Goal: Check status

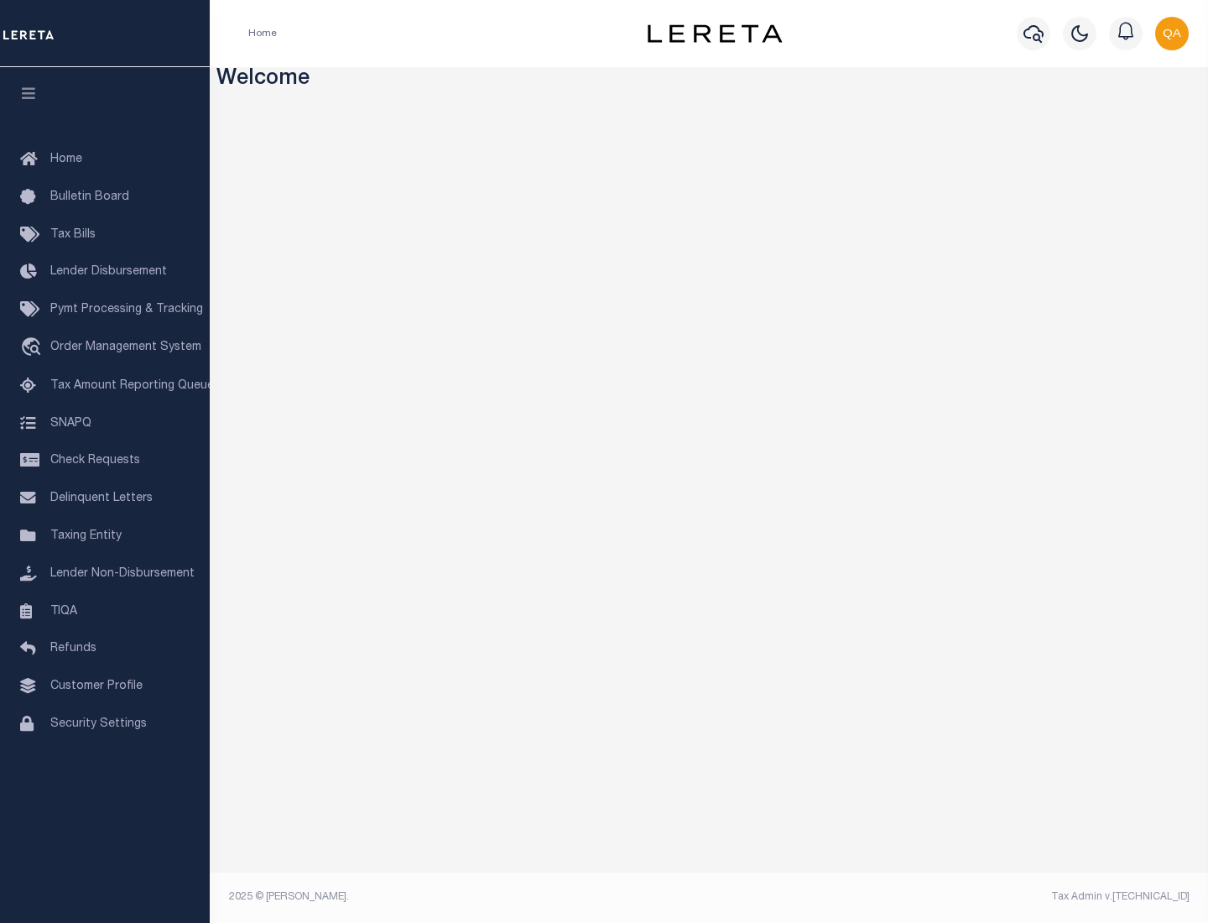
click at [105, 461] on span "Check Requests" at bounding box center [95, 461] width 90 height 12
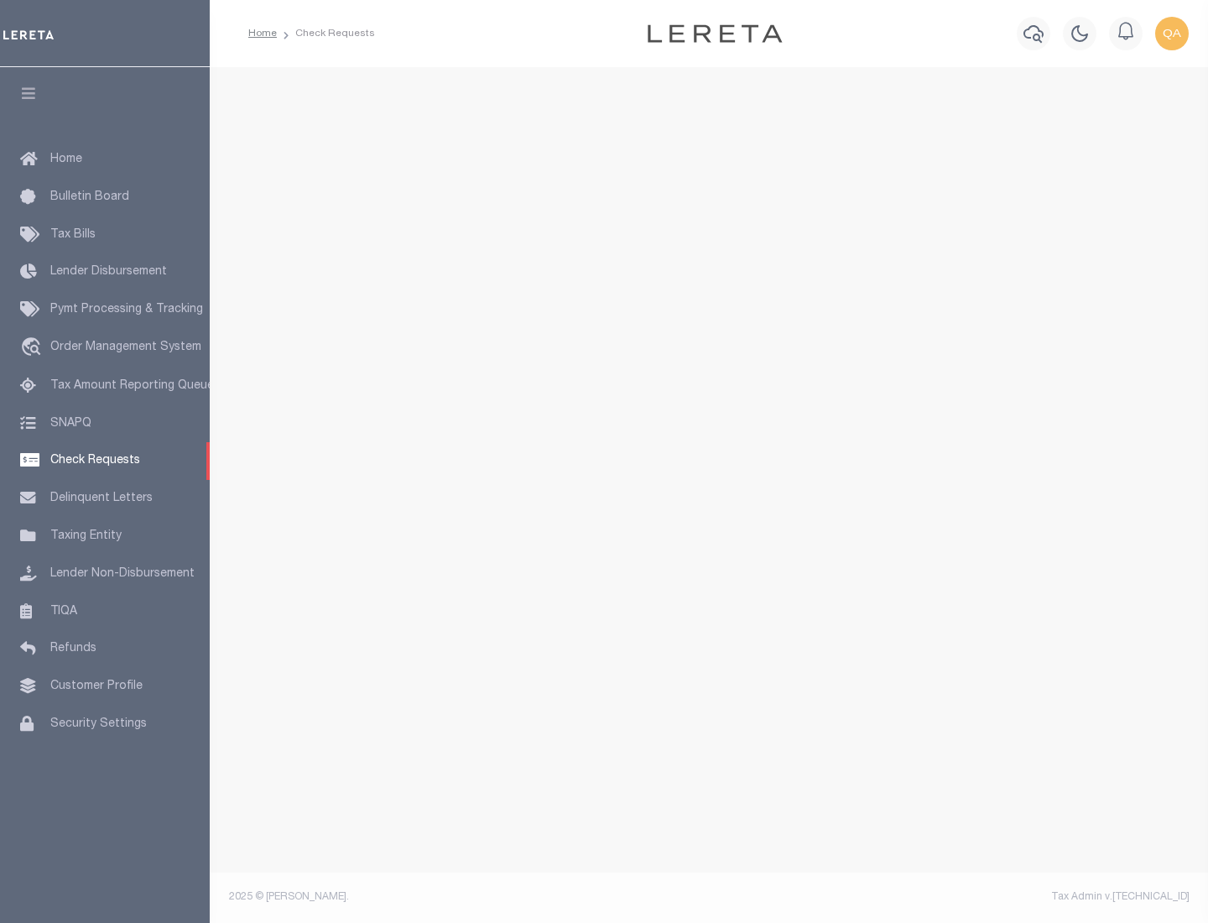
select select "50"
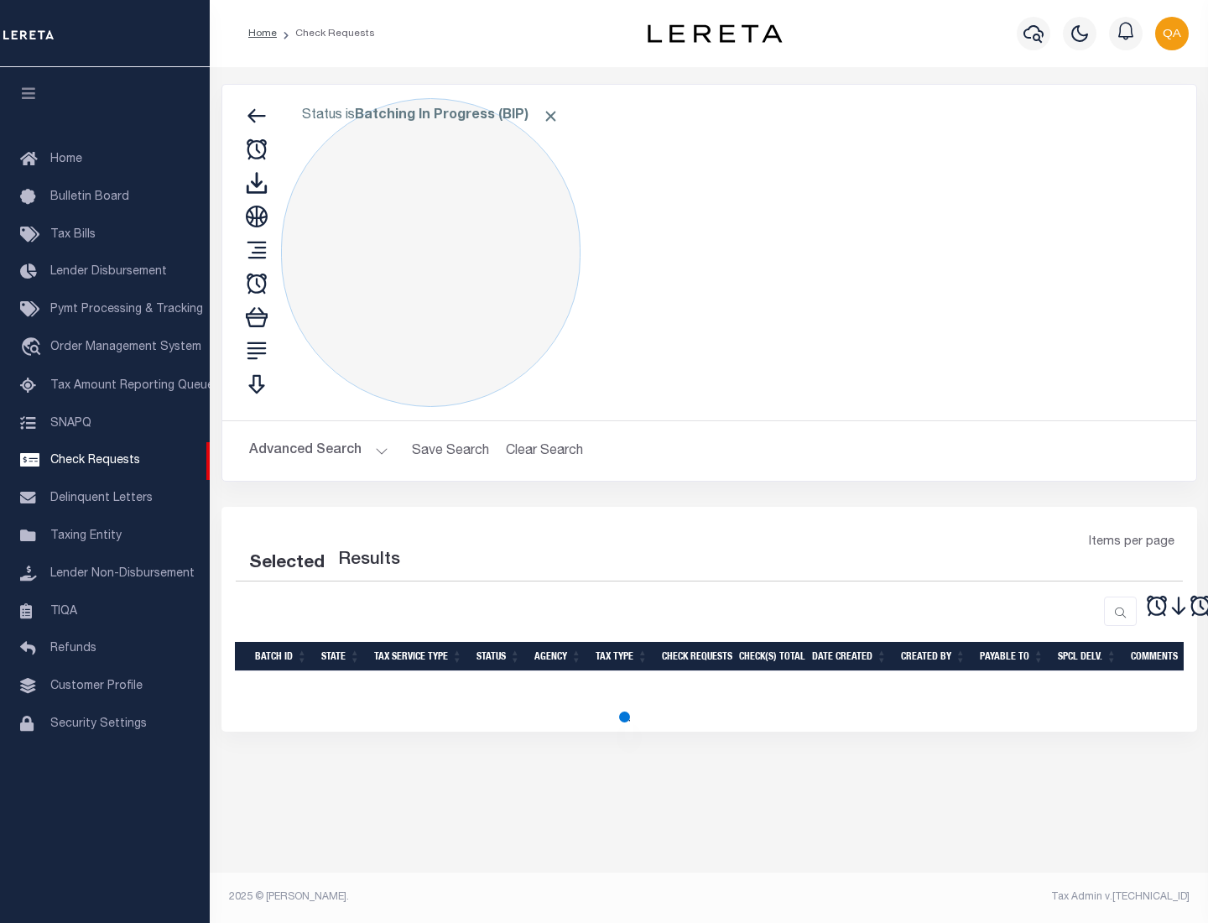
select select "50"
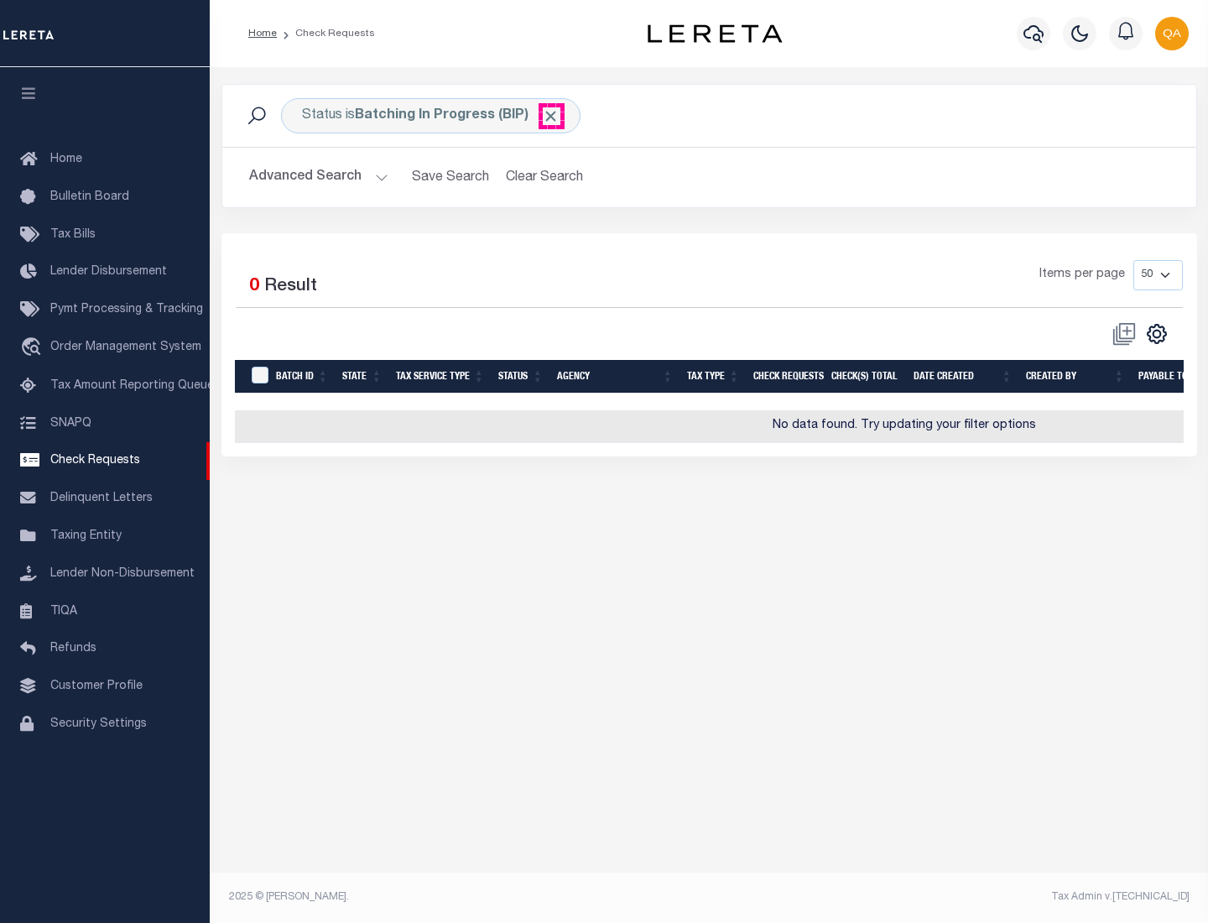
click at [551, 116] on span "Click to Remove" at bounding box center [551, 116] width 18 height 18
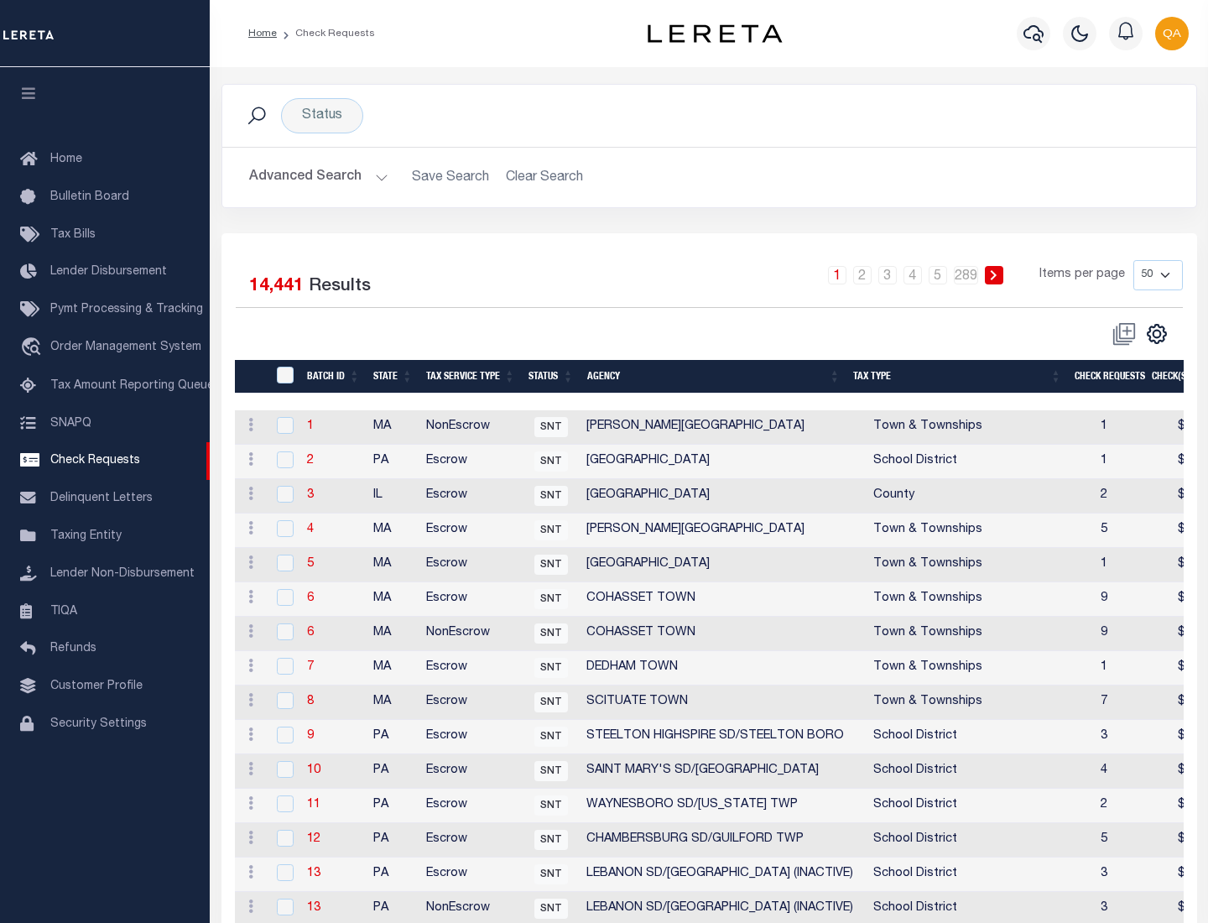
scroll to position [809, 0]
